Goal: Find specific page/section: Find specific page/section

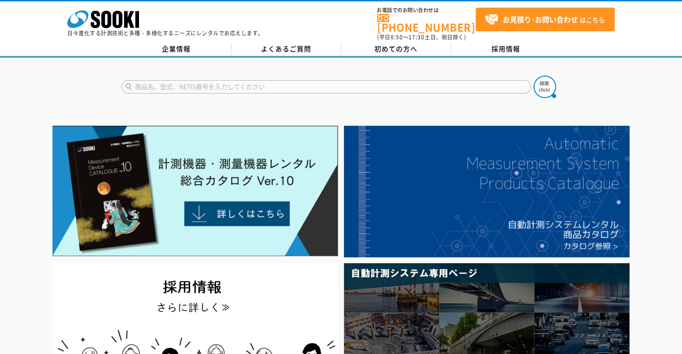
click at [387, 80] on input "text" at bounding box center [325, 86] width 409 height 13
type input "建設キャリア"
click at [533, 76] on button at bounding box center [544, 87] width 22 height 22
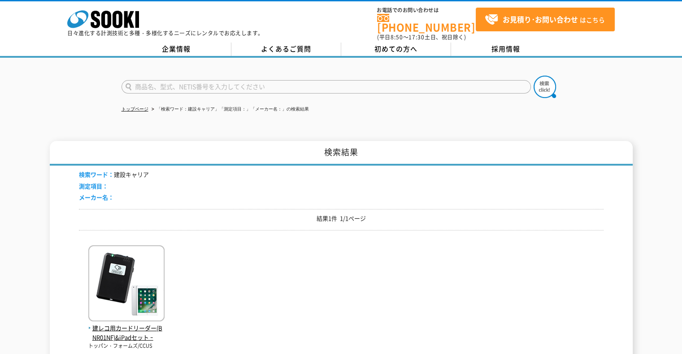
click at [294, 81] on input "text" at bounding box center [325, 86] width 409 height 13
type input "け"
type input "建設キャリアアップ"
click at [533, 76] on button at bounding box center [544, 87] width 22 height 22
